Goal: Task Accomplishment & Management: Manage account settings

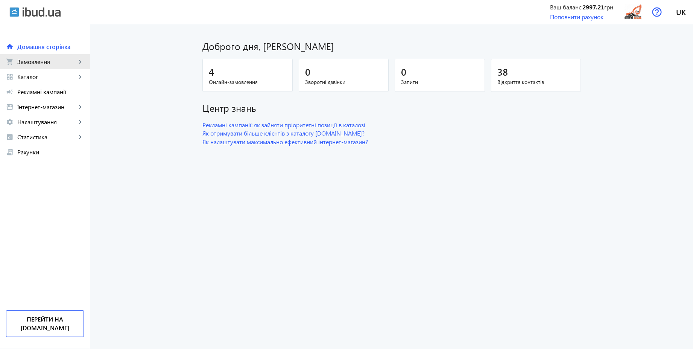
click at [41, 61] on span "Замовлення" at bounding box center [46, 62] width 59 height 8
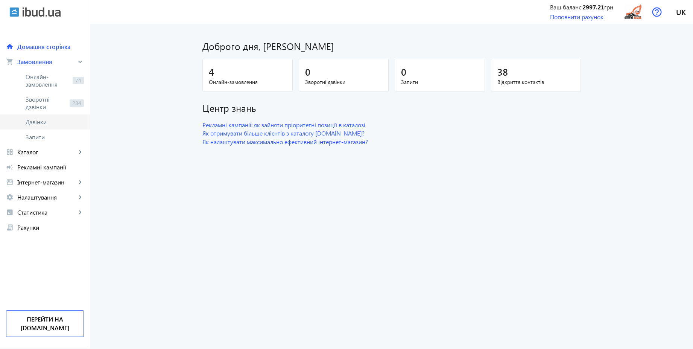
click at [32, 124] on span "Дзвінки" at bounding box center [55, 122] width 58 height 8
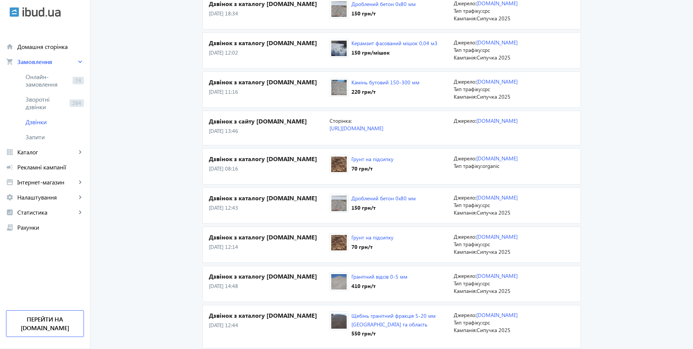
scroll to position [271, 0]
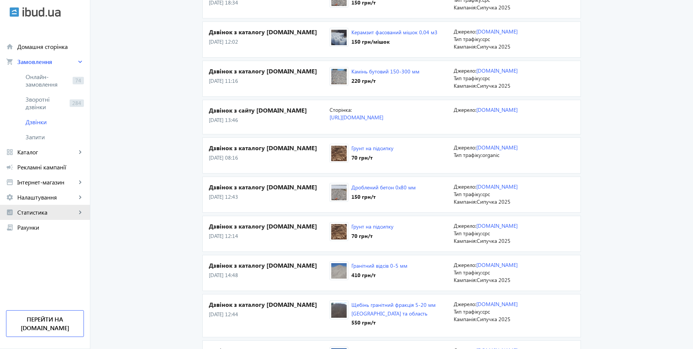
click at [33, 210] on span "Статистика" at bounding box center [46, 212] width 59 height 8
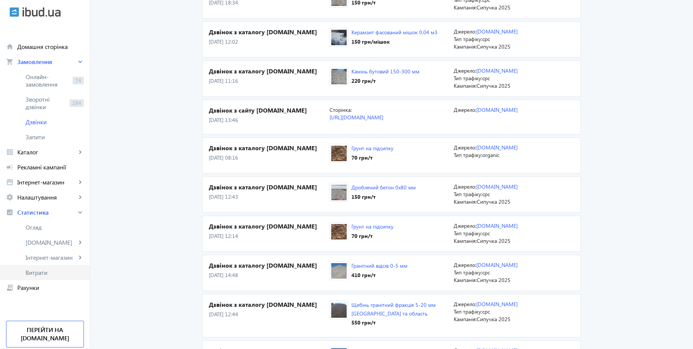
click at [44, 279] on link "Витрати" at bounding box center [45, 272] width 90 height 15
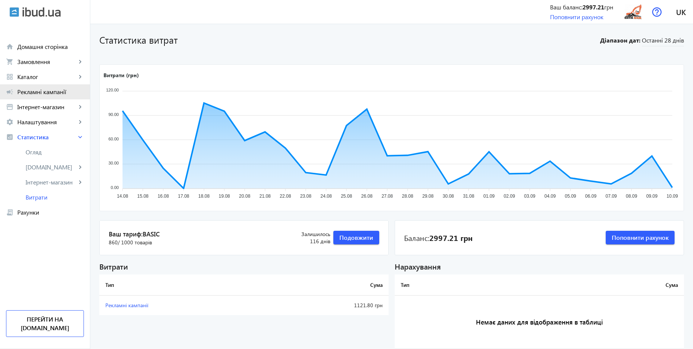
click at [45, 90] on span "Рекламні кампанії" at bounding box center [50, 92] width 67 height 8
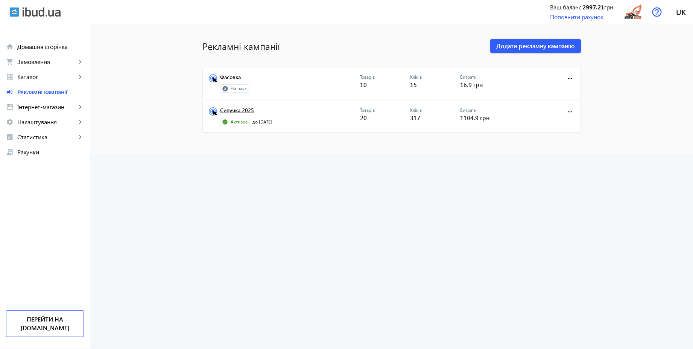
click at [241, 110] on link "Сипучка 2025" at bounding box center [290, 112] width 140 height 11
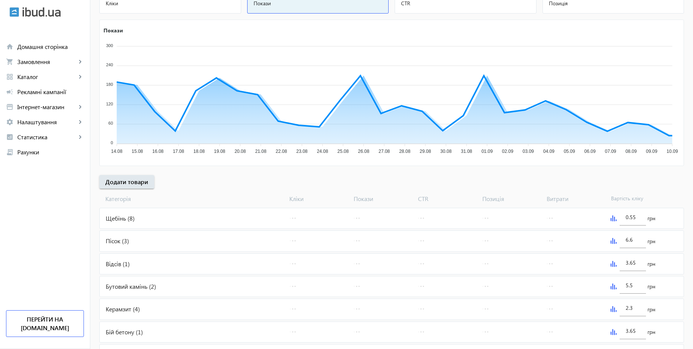
scroll to position [152, 0]
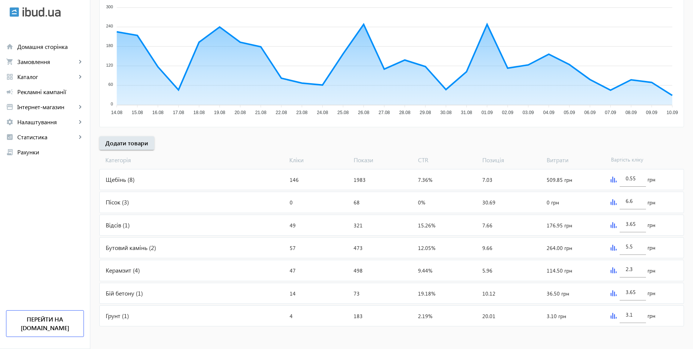
click at [208, 173] on div "Щебінь (8)" at bounding box center [193, 179] width 187 height 20
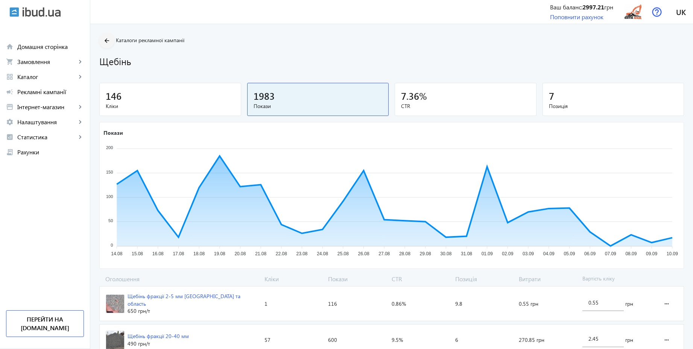
click at [103, 37] on mat-icon "arrow_back" at bounding box center [106, 40] width 9 height 9
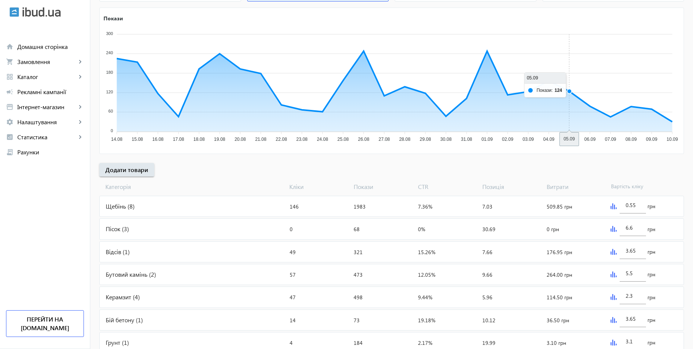
scroll to position [135, 0]
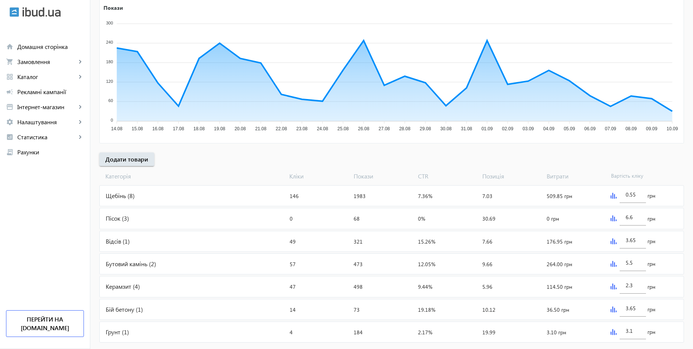
click at [185, 219] on div "Пісок (3)" at bounding box center [193, 218] width 187 height 20
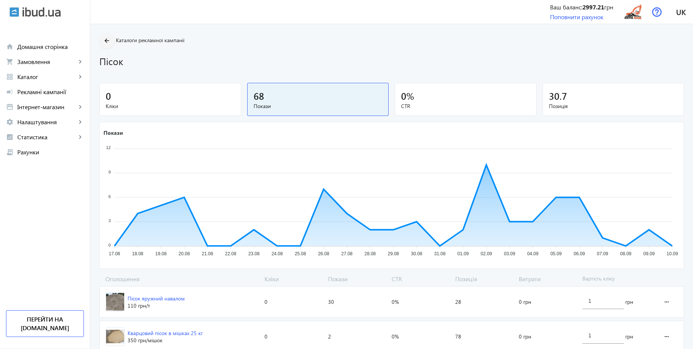
click at [105, 38] on mat-icon "arrow_back" at bounding box center [106, 40] width 9 height 9
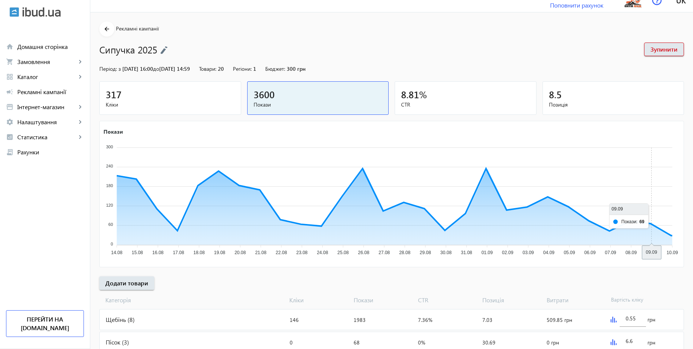
scroll to position [152, 0]
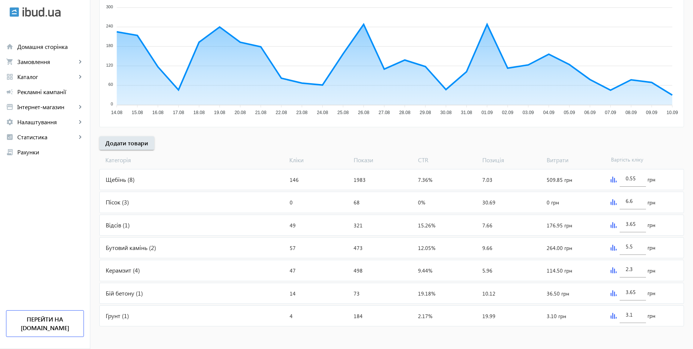
click at [207, 226] on div "Відсів (1)" at bounding box center [193, 225] width 187 height 20
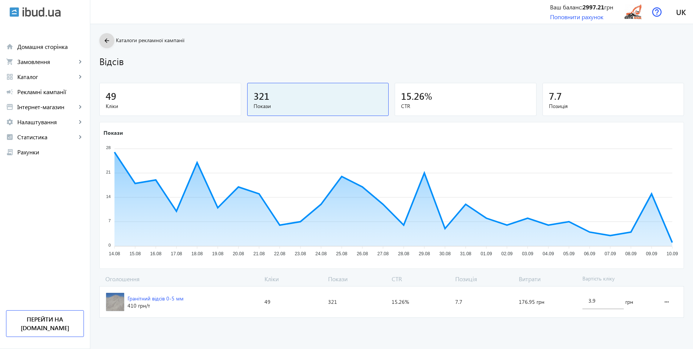
click at [102, 38] on mat-icon "arrow_back" at bounding box center [106, 40] width 9 height 9
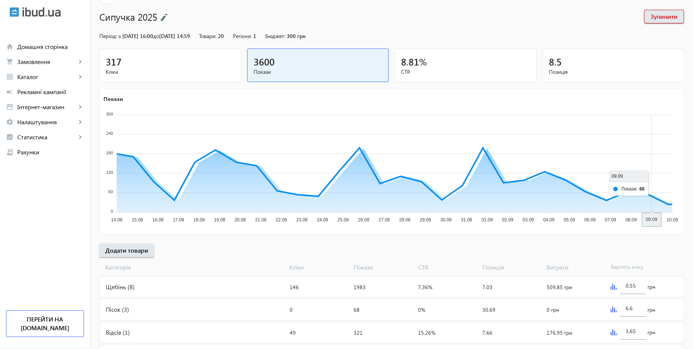
scroll to position [152, 0]
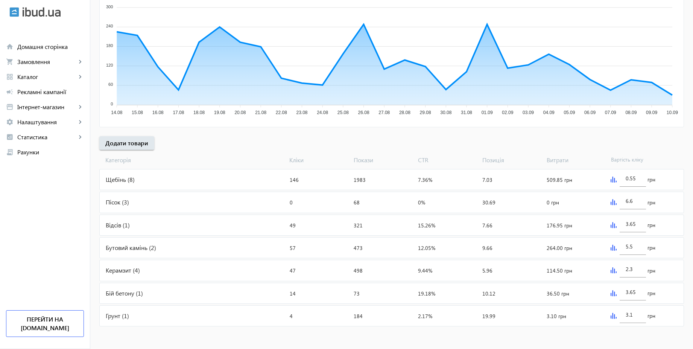
click at [198, 316] on div "Грунт (1)" at bounding box center [193, 316] width 187 height 20
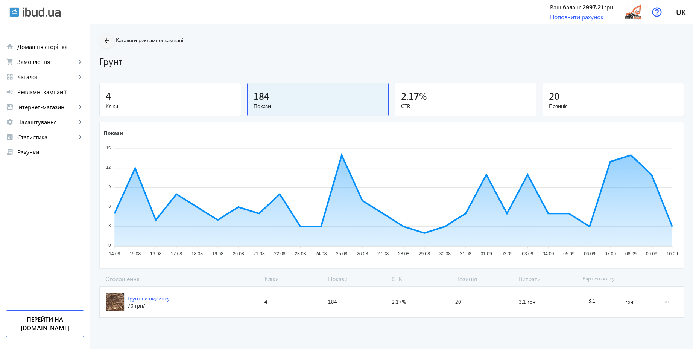
click at [102, 41] on mat-icon "arrow_back" at bounding box center [106, 40] width 9 height 9
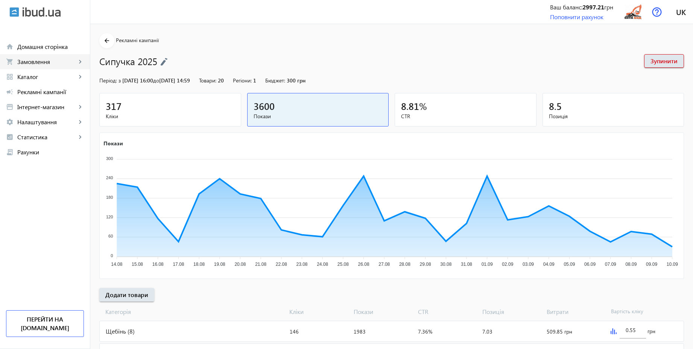
click at [37, 64] on span "Замовлення" at bounding box center [46, 62] width 59 height 8
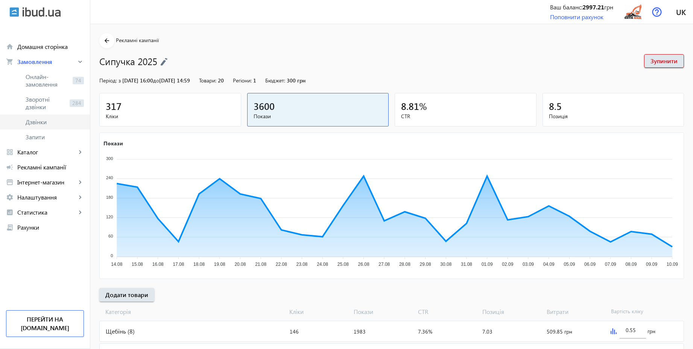
click at [42, 121] on span "Дзвінки" at bounding box center [55, 122] width 58 height 8
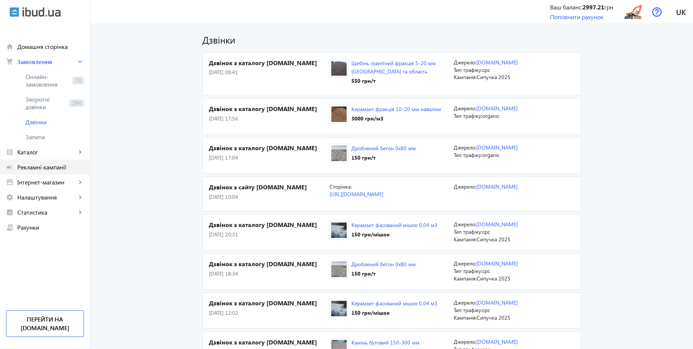
click at [52, 167] on span "Рекламні кампанії" at bounding box center [50, 167] width 67 height 8
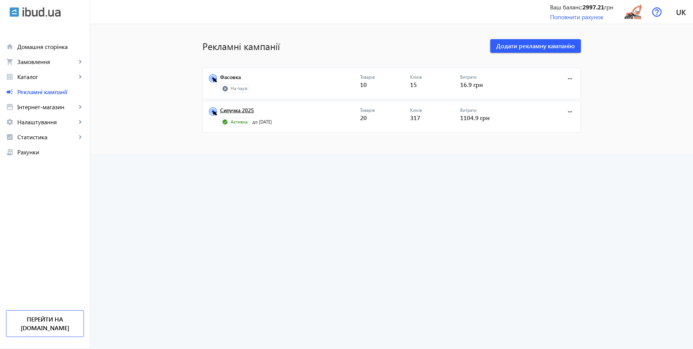
click at [240, 113] on link "Сипучка 2025" at bounding box center [290, 112] width 140 height 11
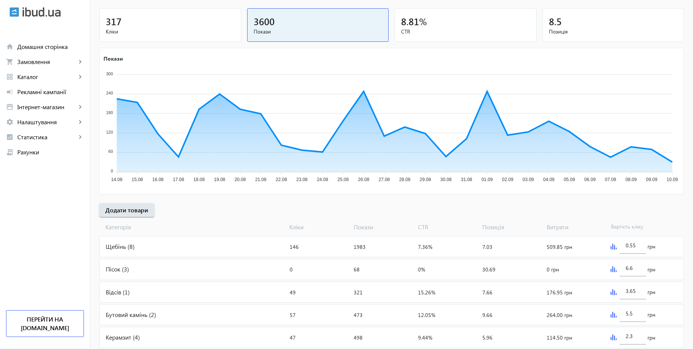
scroll to position [135, 0]
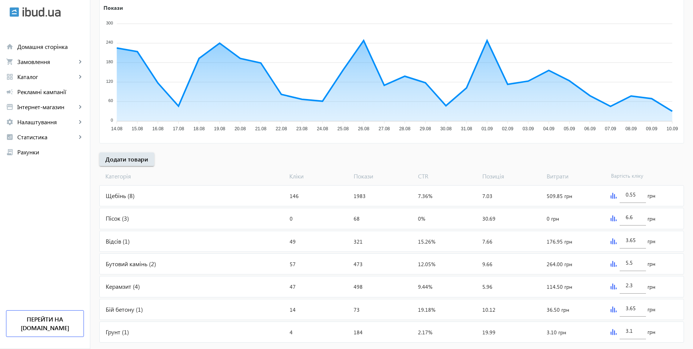
click at [164, 192] on div "Щебінь (8)" at bounding box center [193, 195] width 187 height 20
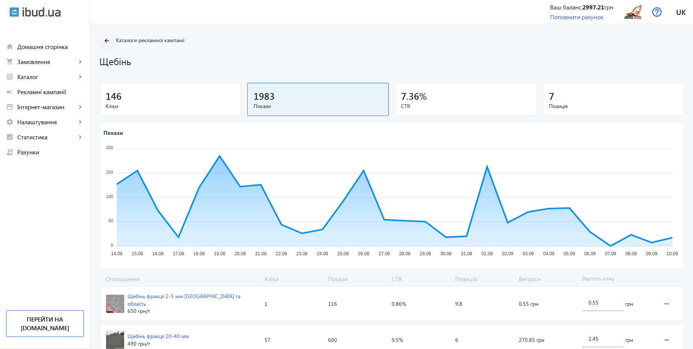
click at [102, 42] on mat-icon "arrow_back" at bounding box center [106, 40] width 9 height 9
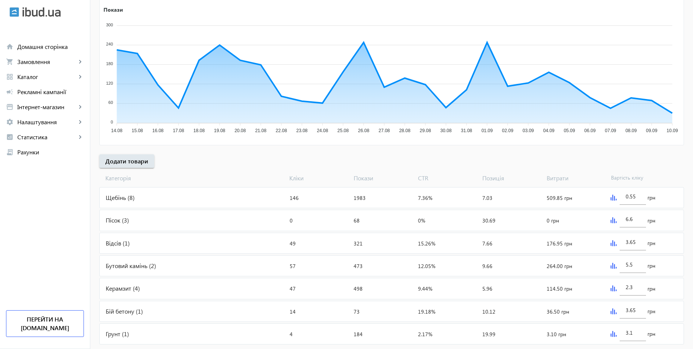
scroll to position [135, 0]
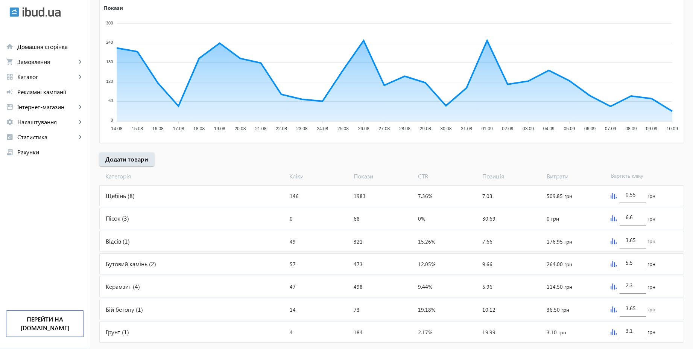
click at [178, 215] on div "Пісок (3)" at bounding box center [193, 218] width 187 height 20
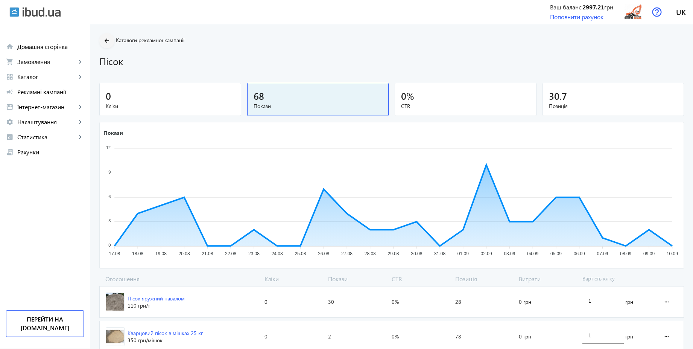
click at [105, 40] on mat-icon "arrow_back" at bounding box center [106, 40] width 9 height 9
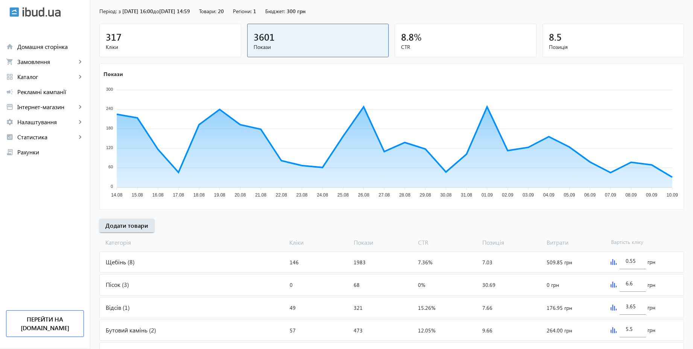
scroll to position [106, 0]
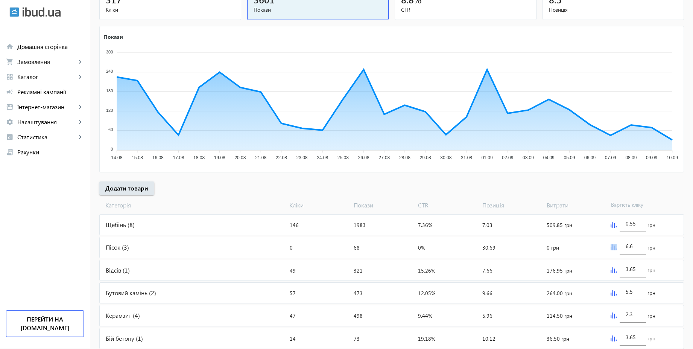
drag, startPoint x: 643, startPoint y: 249, endPoint x: 608, endPoint y: 242, distance: 35.1
click at [608, 242] on div "6.6 грн" at bounding box center [646, 247] width 76 height 20
click at [640, 244] on div "6.6" at bounding box center [633, 243] width 26 height 21
drag, startPoint x: 635, startPoint y: 246, endPoint x: 613, endPoint y: 241, distance: 23.1
click at [613, 241] on div "6.6 грн" at bounding box center [646, 247] width 76 height 20
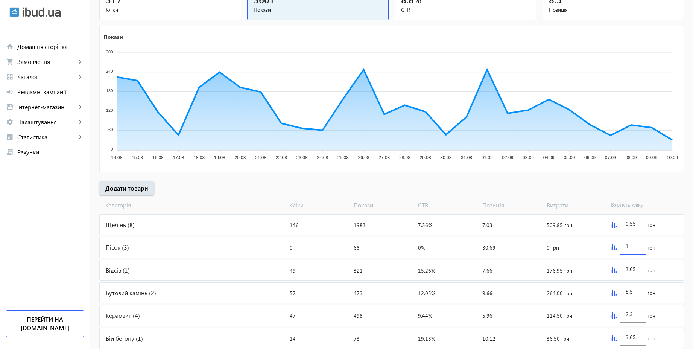
type input "1"
click at [635, 189] on div "arrow_back Рекламні кампанії Сипучка 2025 Зупинити Період: з [DATE] 16:00 до [D…" at bounding box center [391, 150] width 603 height 446
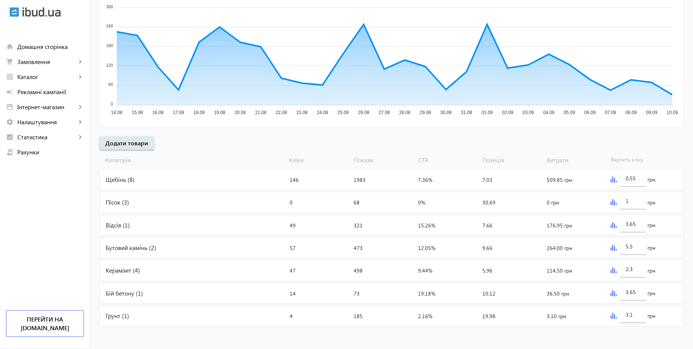
click at [156, 208] on div "Пісок (3)" at bounding box center [193, 202] width 187 height 20
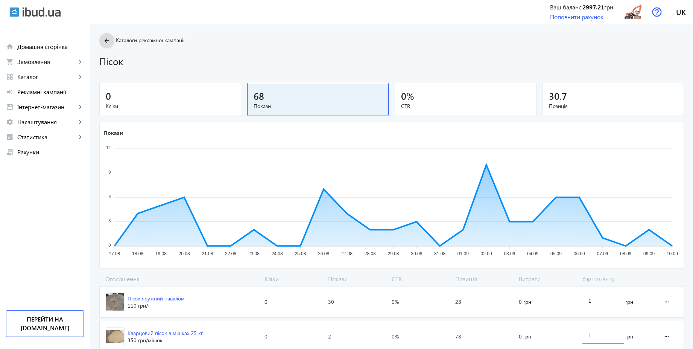
click at [105, 41] on mat-icon "arrow_back" at bounding box center [106, 40] width 9 height 9
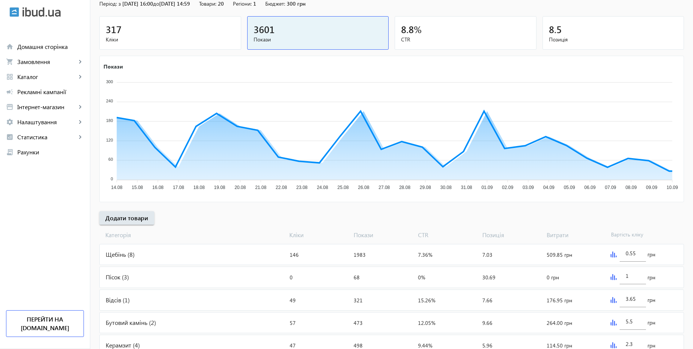
scroll to position [152, 0]
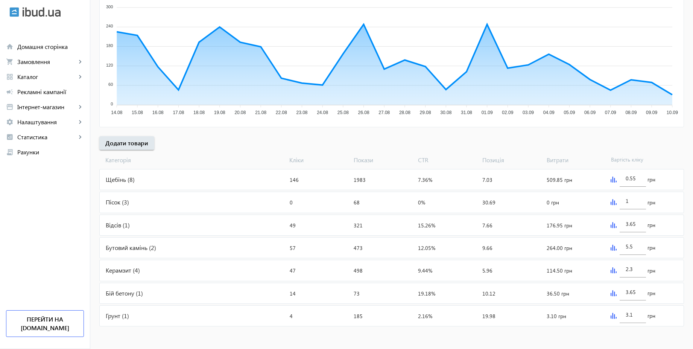
click at [212, 246] on div "Бутовий камінь (2)" at bounding box center [193, 247] width 187 height 20
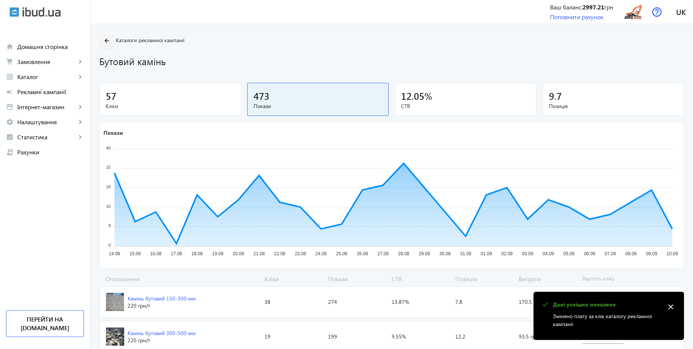
click at [106, 39] on mat-icon "arrow_back" at bounding box center [106, 40] width 9 height 9
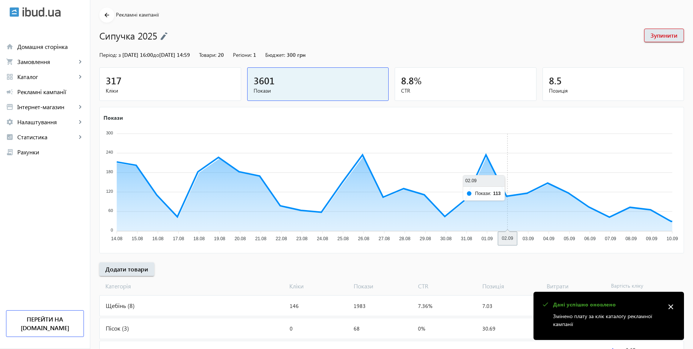
scroll to position [90, 0]
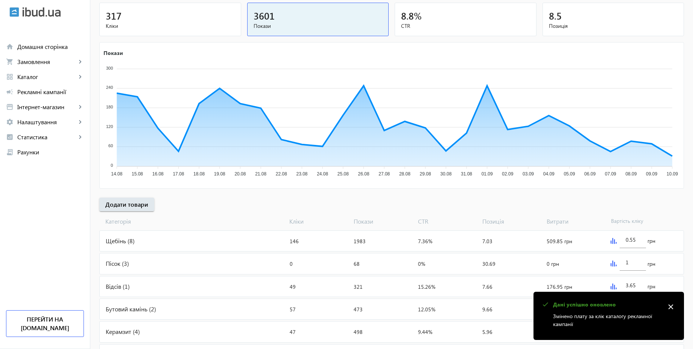
click at [672, 306] on mat-icon "close" at bounding box center [670, 306] width 11 height 11
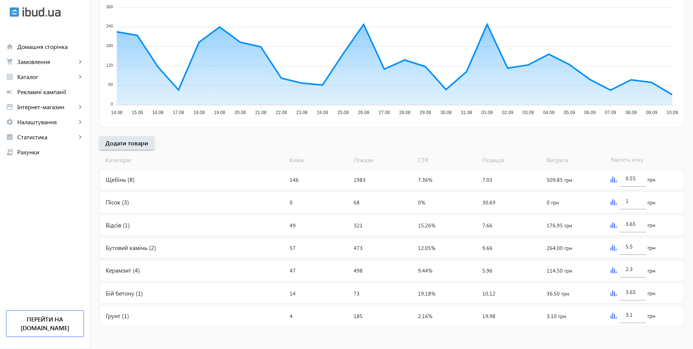
scroll to position [0, 0]
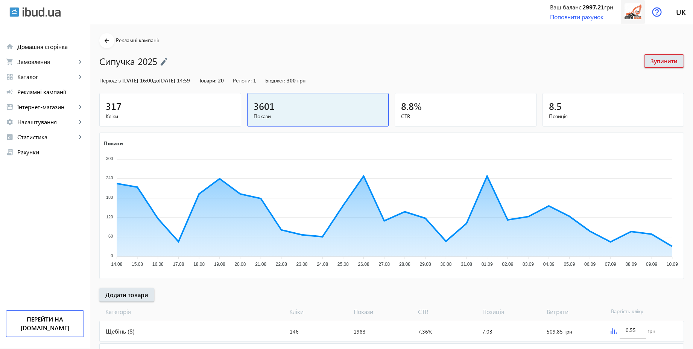
click at [634, 18] on img at bounding box center [633, 11] width 17 height 17
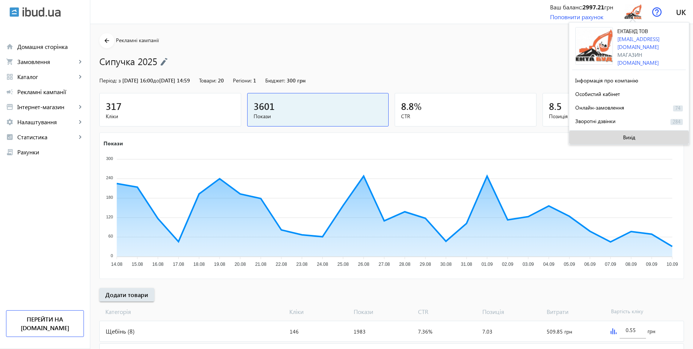
click at [630, 136] on span "Вихід" at bounding box center [629, 137] width 12 height 6
